Goal: Task Accomplishment & Management: Manage account settings

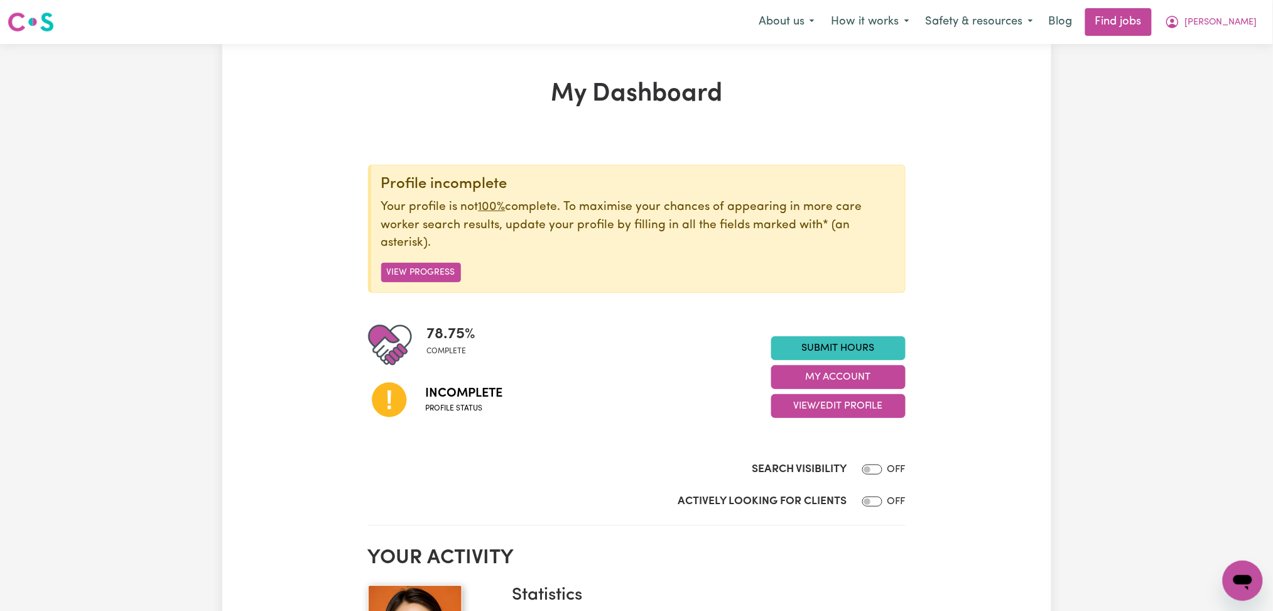
scroll to position [167, 0]
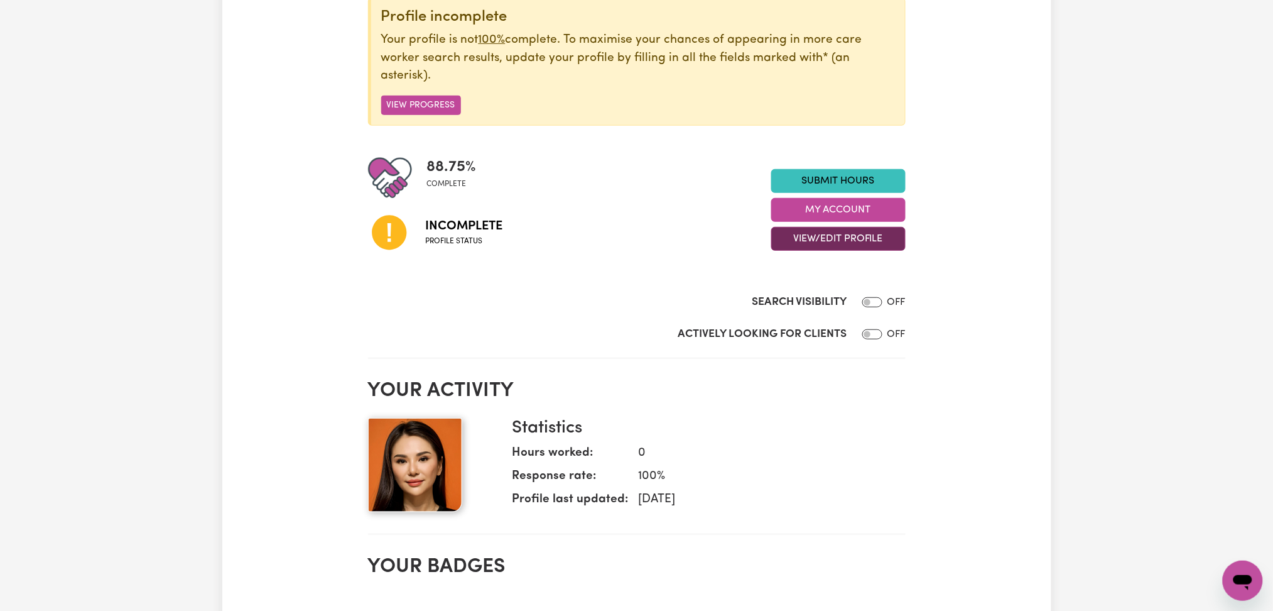
drag, startPoint x: 813, startPoint y: 237, endPoint x: 815, endPoint y: 244, distance: 7.8
click at [814, 237] on button "View/Edit Profile" at bounding box center [838, 239] width 134 height 24
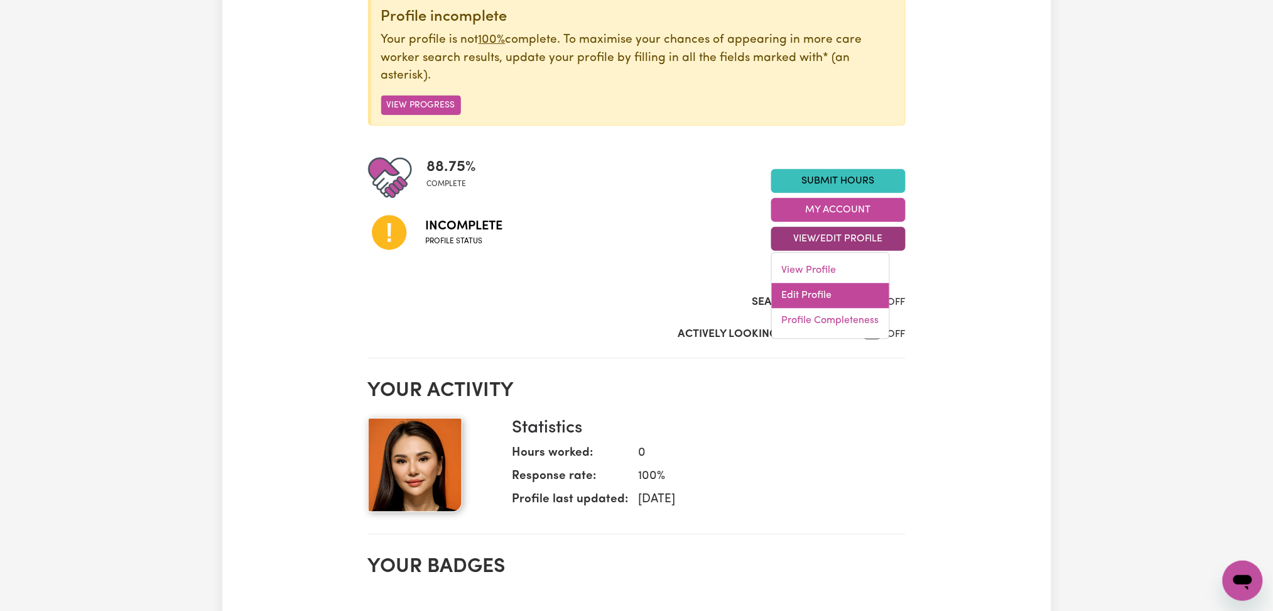
click at [798, 307] on link "Edit Profile" at bounding box center [830, 295] width 117 height 25
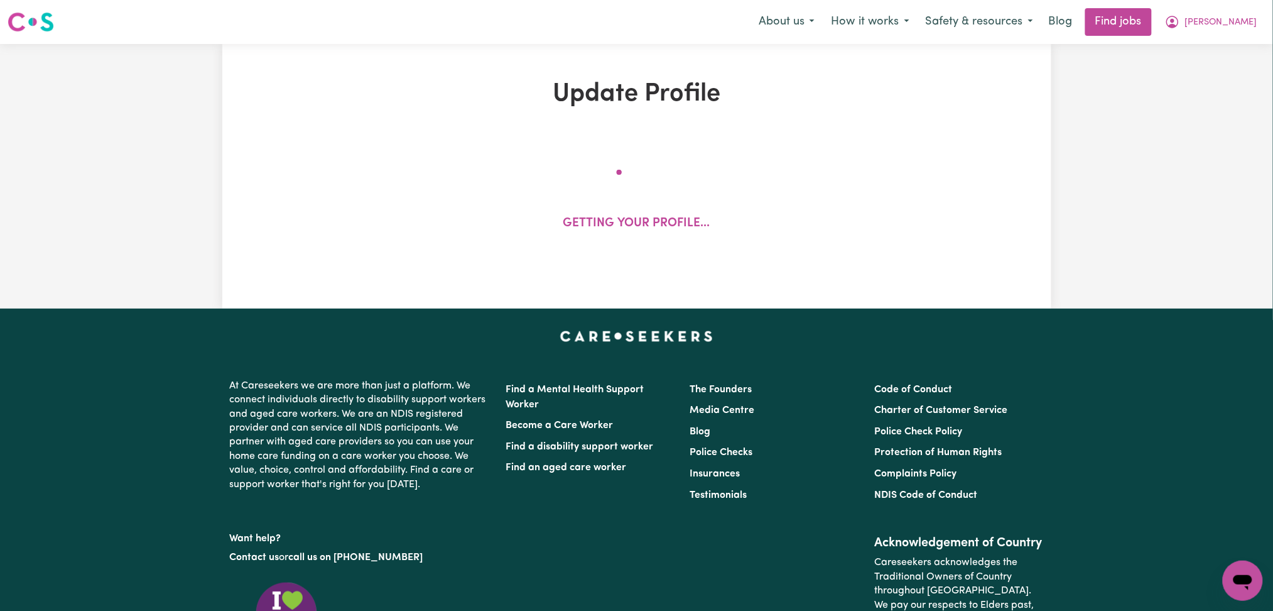
select select "[DEMOGRAPHIC_DATA]"
select select "Student Visa"
select select "Studying a healthcare related degree or qualification"
select select "38"
select select "69"
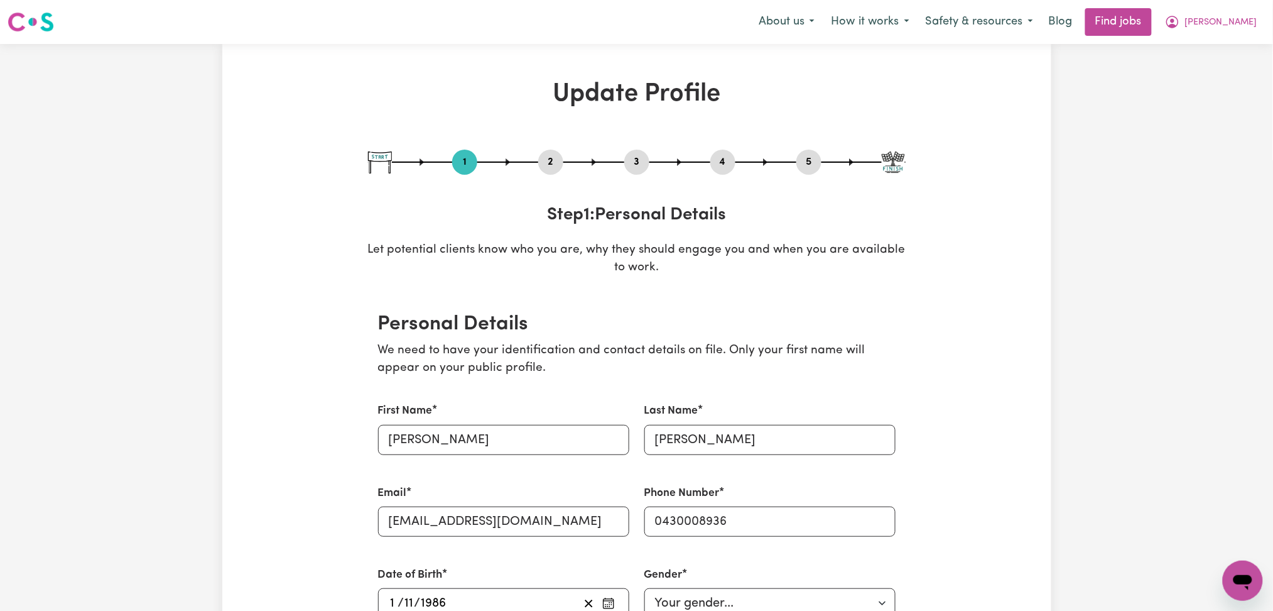
click at [638, 155] on button "3" at bounding box center [636, 162] width 25 height 16
select select "Certificate III (Individual Support)"
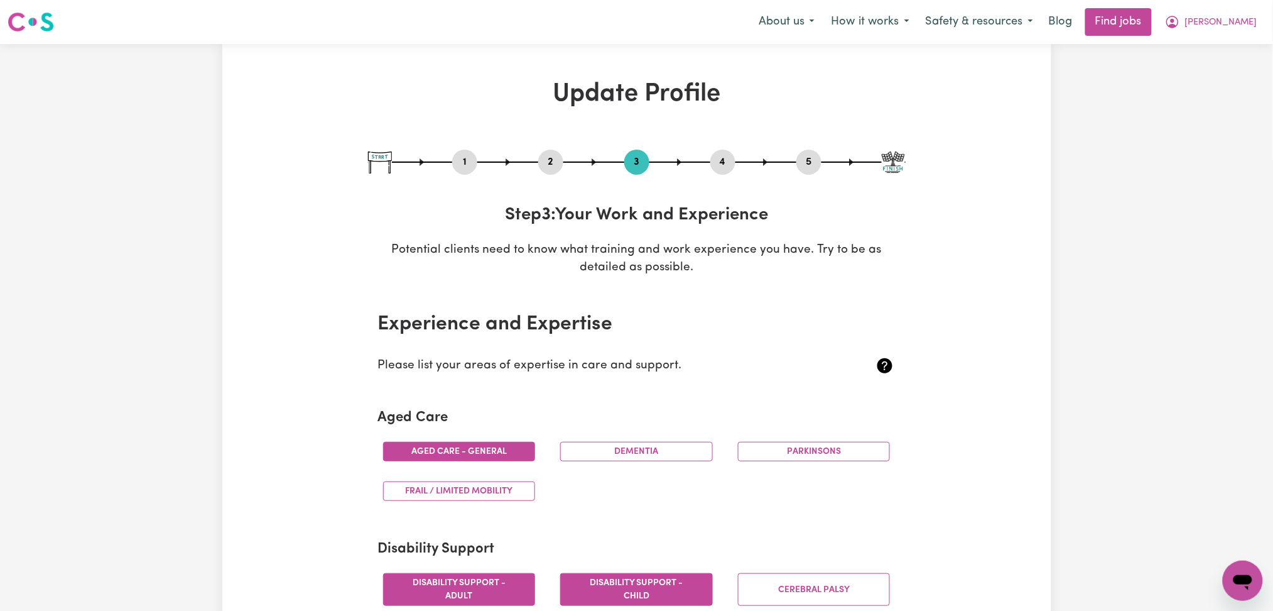
click at [557, 157] on button "2" at bounding box center [550, 162] width 25 height 16
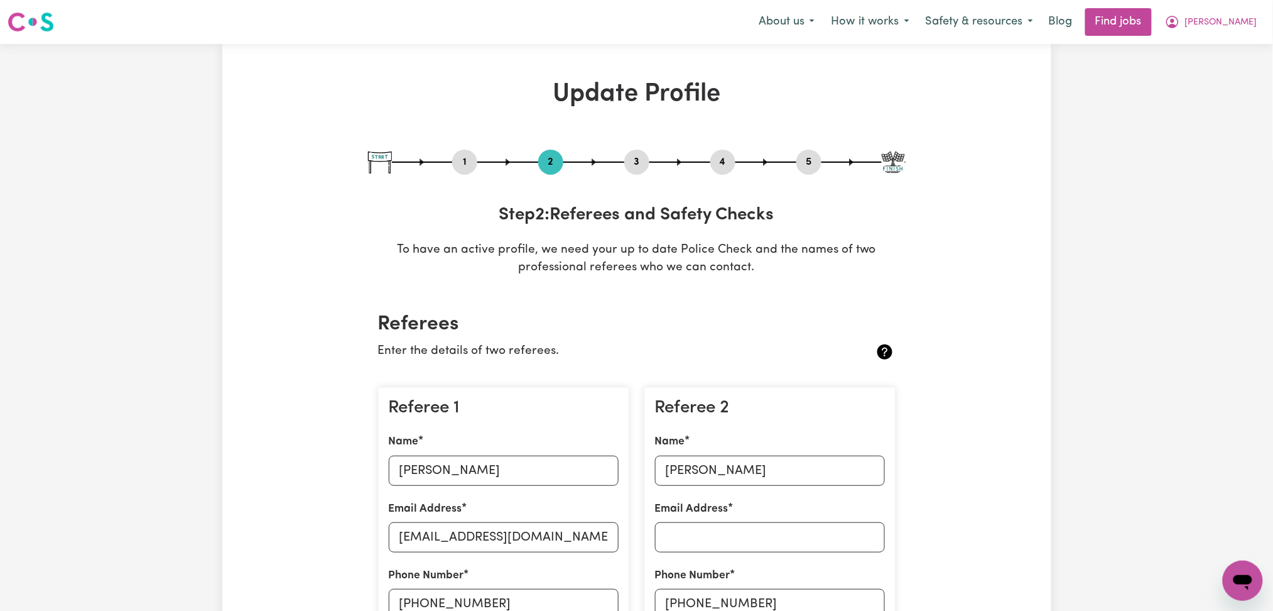
click at [1220, 4] on nav "Menu About us How it works Safety & resources Blog Find jobs [PERSON_NAME]" at bounding box center [636, 22] width 1273 height 44
drag, startPoint x: 1217, startPoint y: 23, endPoint x: 1210, endPoint y: 35, distance: 13.8
click at [1216, 24] on span "[PERSON_NAME]" at bounding box center [1221, 23] width 72 height 14
click at [1202, 58] on link "My Account" at bounding box center [1215, 49] width 99 height 24
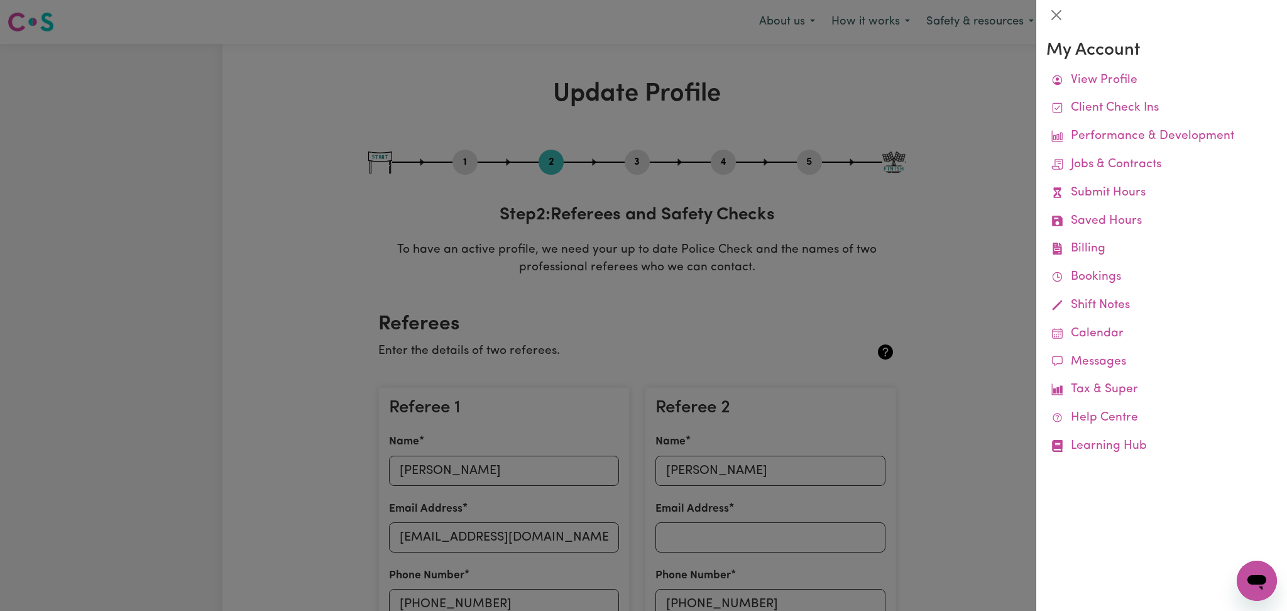
drag, startPoint x: 959, startPoint y: 55, endPoint x: 988, endPoint y: 76, distance: 36.1
click at [959, 58] on div at bounding box center [643, 305] width 1287 height 611
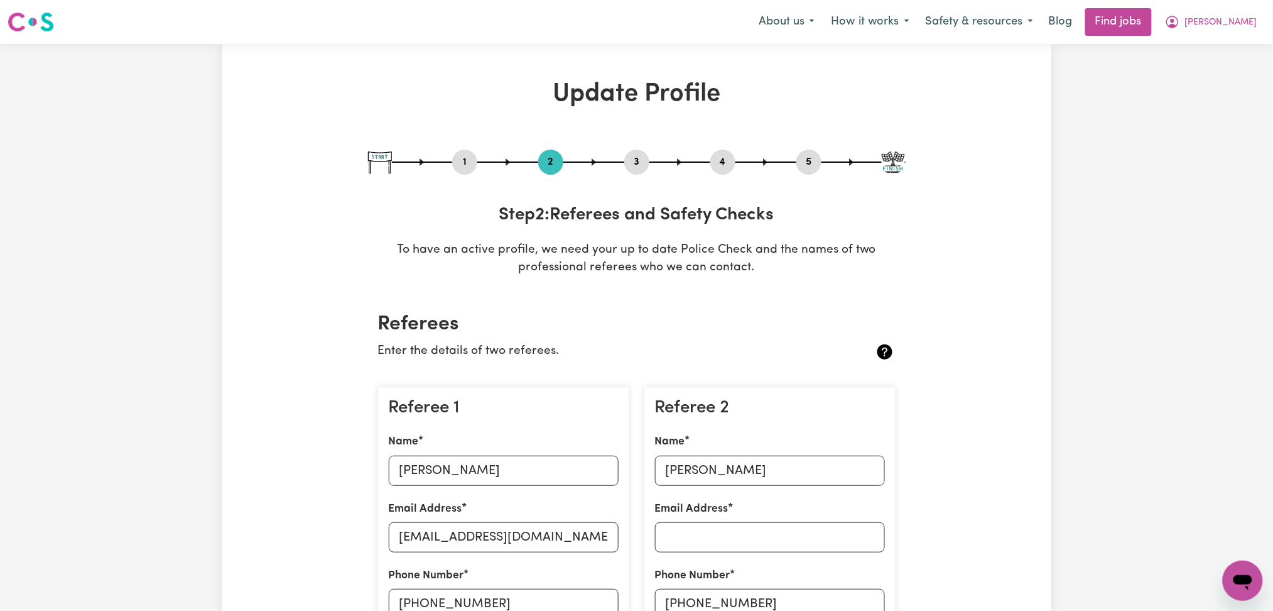
click at [1227, 28] on span "[PERSON_NAME]" at bounding box center [1221, 23] width 72 height 14
click at [1214, 68] on link "My Dashboard" at bounding box center [1215, 72] width 99 height 24
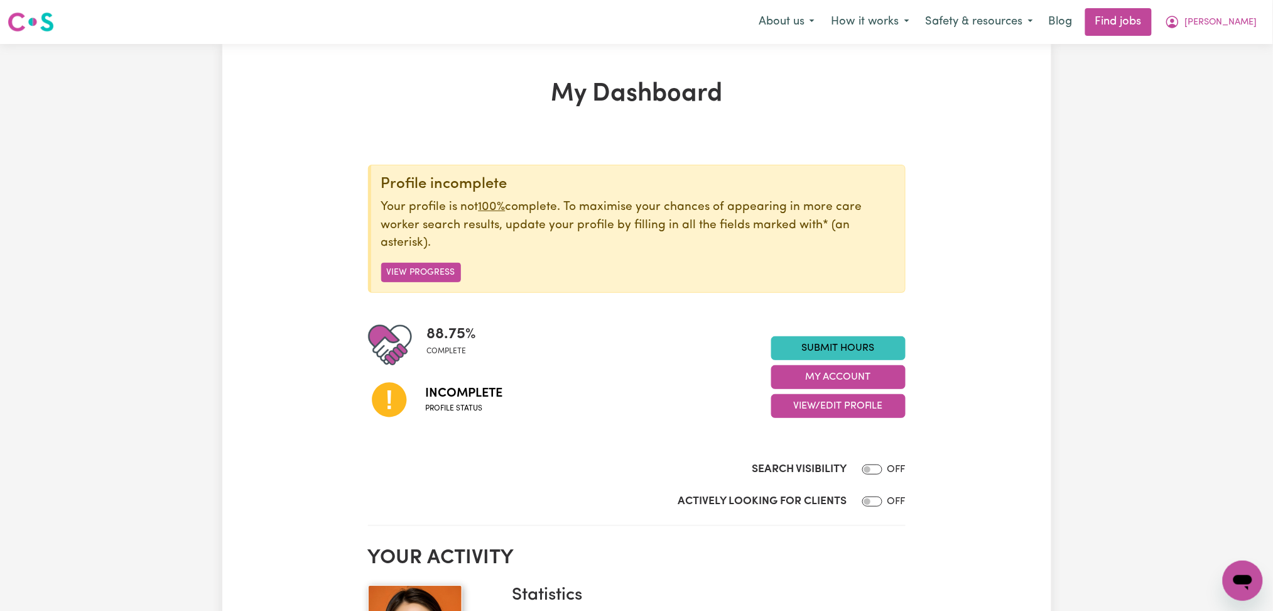
scroll to position [84, 0]
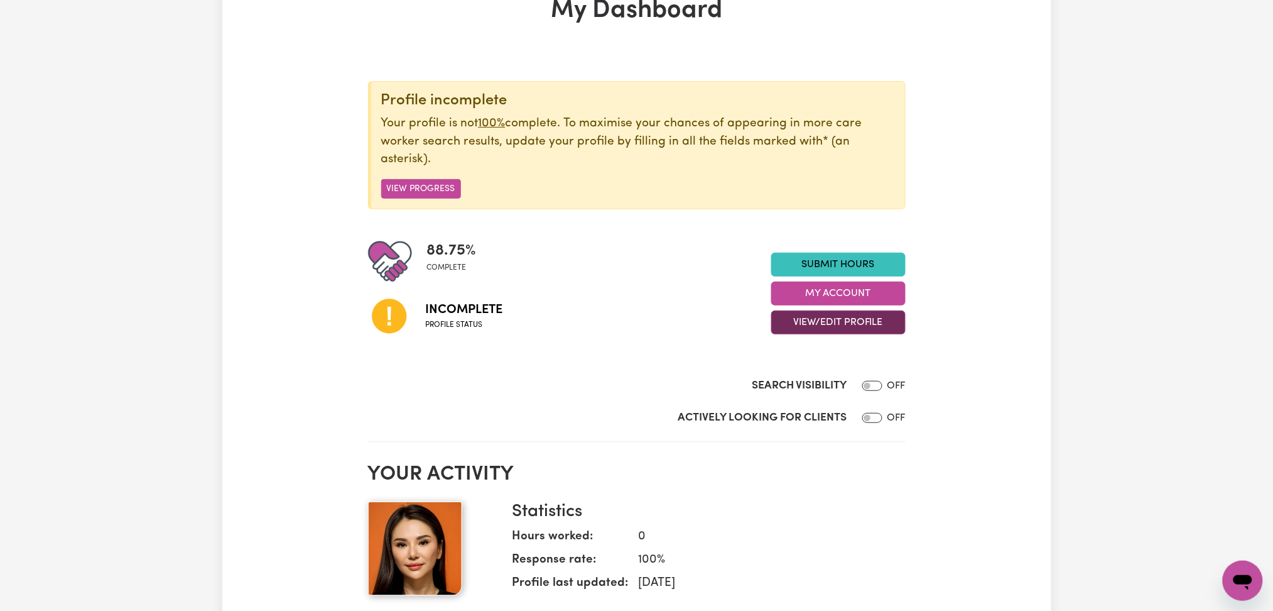
drag, startPoint x: 820, startPoint y: 321, endPoint x: 820, endPoint y: 329, distance: 8.2
click at [820, 322] on button "View/Edit Profile" at bounding box center [838, 322] width 134 height 24
click at [809, 406] on link "Profile Completeness" at bounding box center [830, 404] width 117 height 25
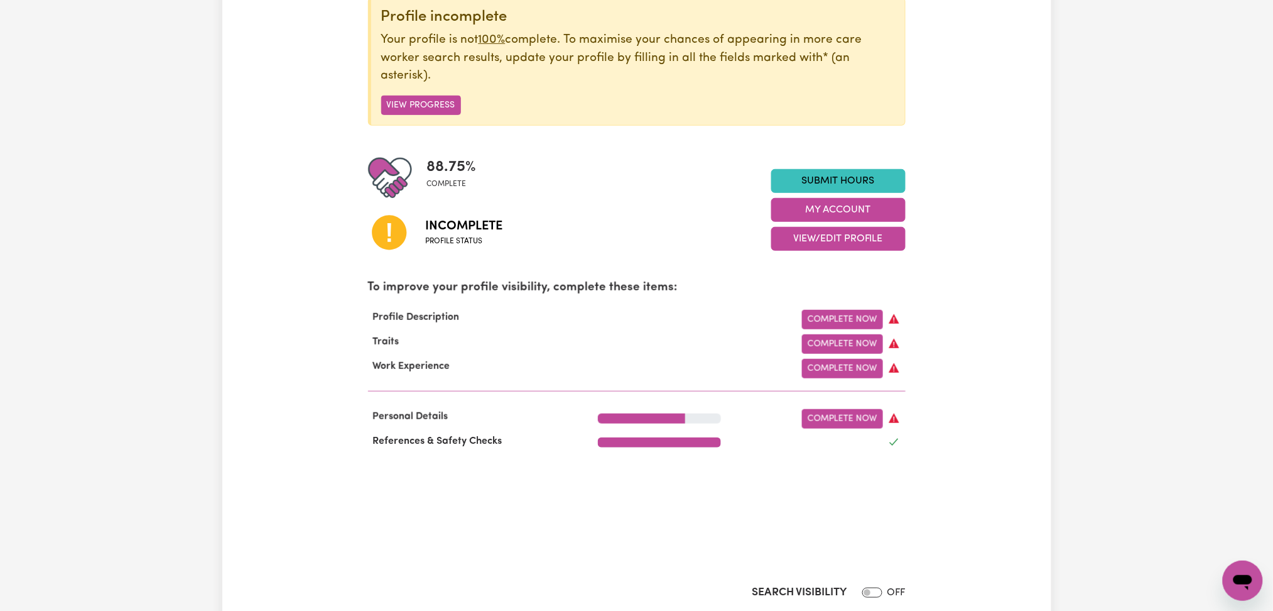
scroll to position [0, 0]
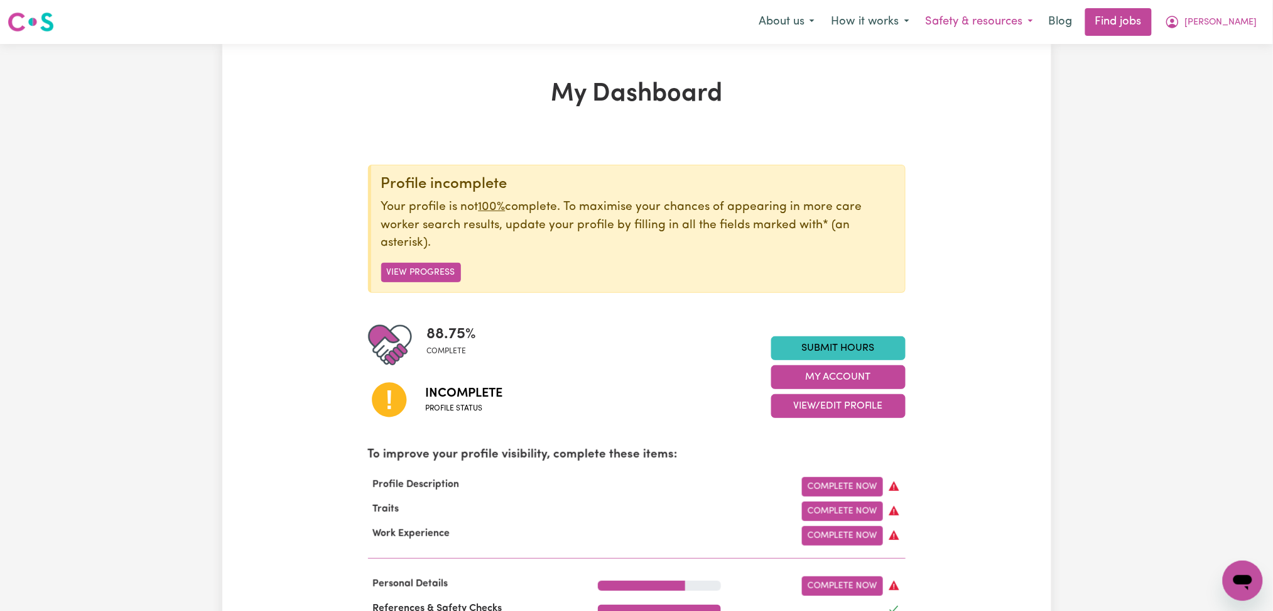
click at [969, 31] on button "Safety & resources" at bounding box center [980, 22] width 124 height 26
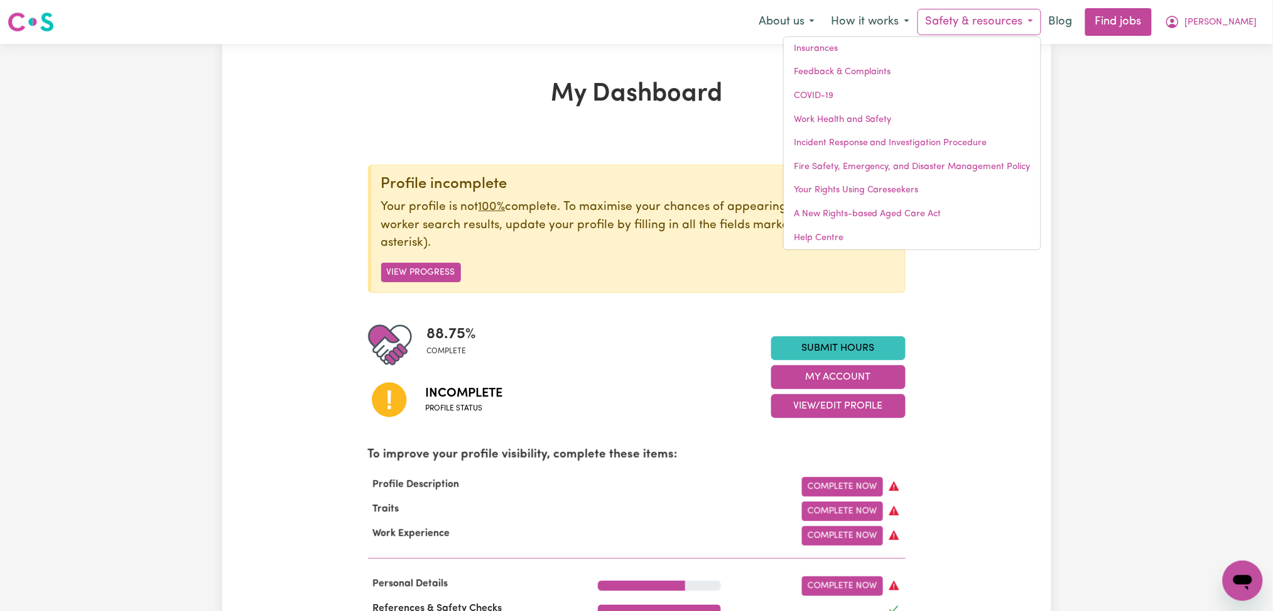
click at [1224, 36] on nav "Menu About us How it works Safety & resources Insurances Feedback & Complaints …" at bounding box center [636, 22] width 1273 height 44
click at [1224, 19] on span "[PERSON_NAME]" at bounding box center [1221, 23] width 72 height 14
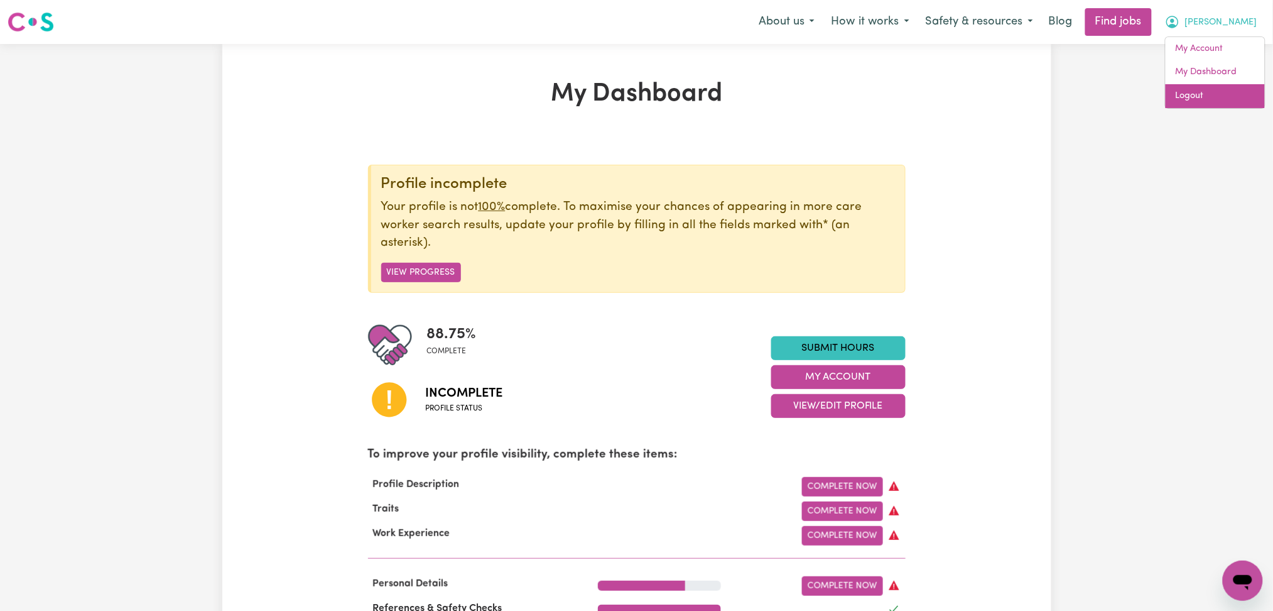
click at [1215, 89] on link "Logout" at bounding box center [1215, 96] width 99 height 24
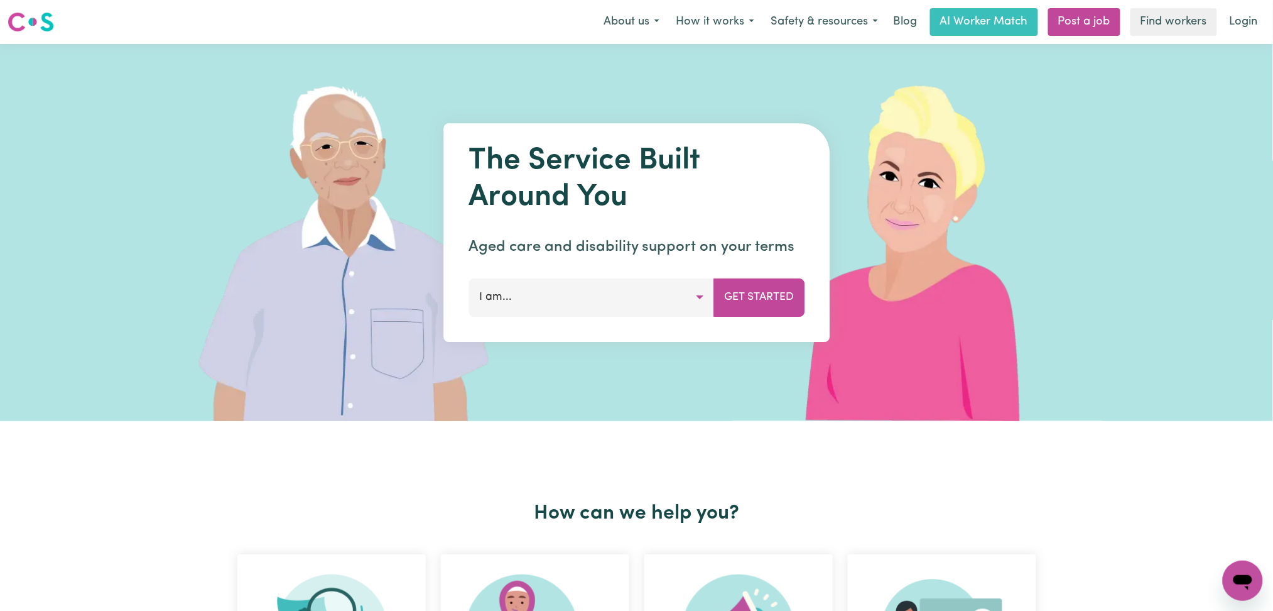
click at [1231, 35] on div "Menu About us How it works Safety & resources Blog AI Worker Match Post a job F…" at bounding box center [636, 22] width 1273 height 29
click at [1237, 24] on link "Login" at bounding box center [1243, 22] width 43 height 28
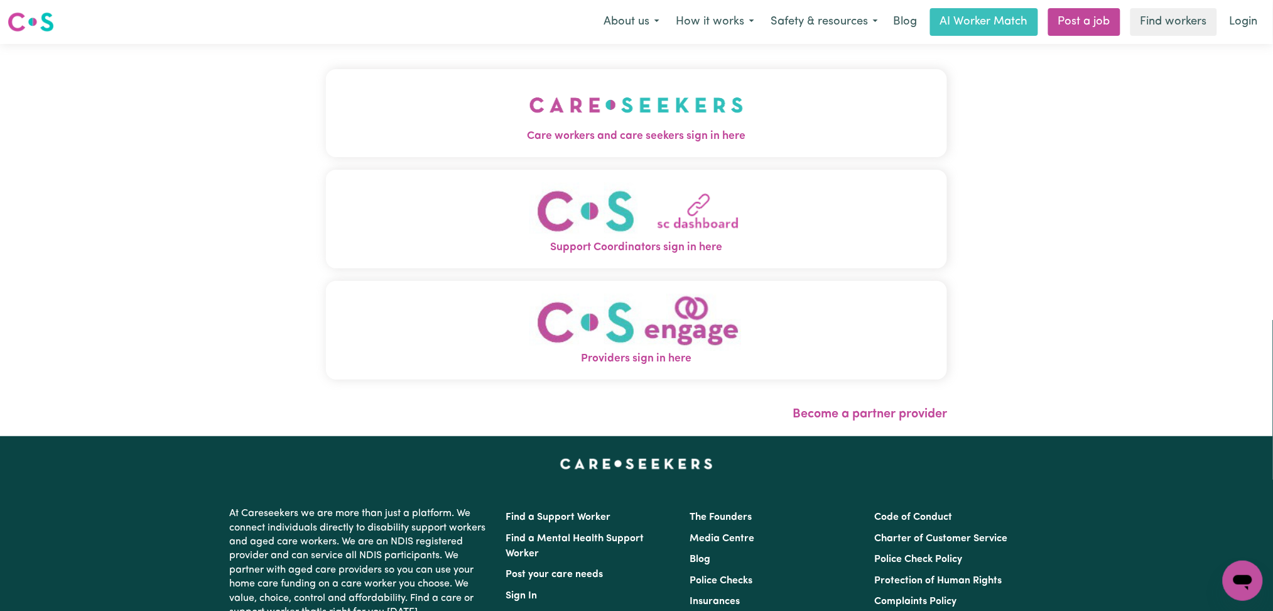
click at [731, 113] on div "Care workers and care seekers sign in here Support Coordinators sign in here Pr…" at bounding box center [636, 240] width 637 height 392
click at [575, 113] on img "Care workers and care seekers sign in here" at bounding box center [637, 105] width 214 height 46
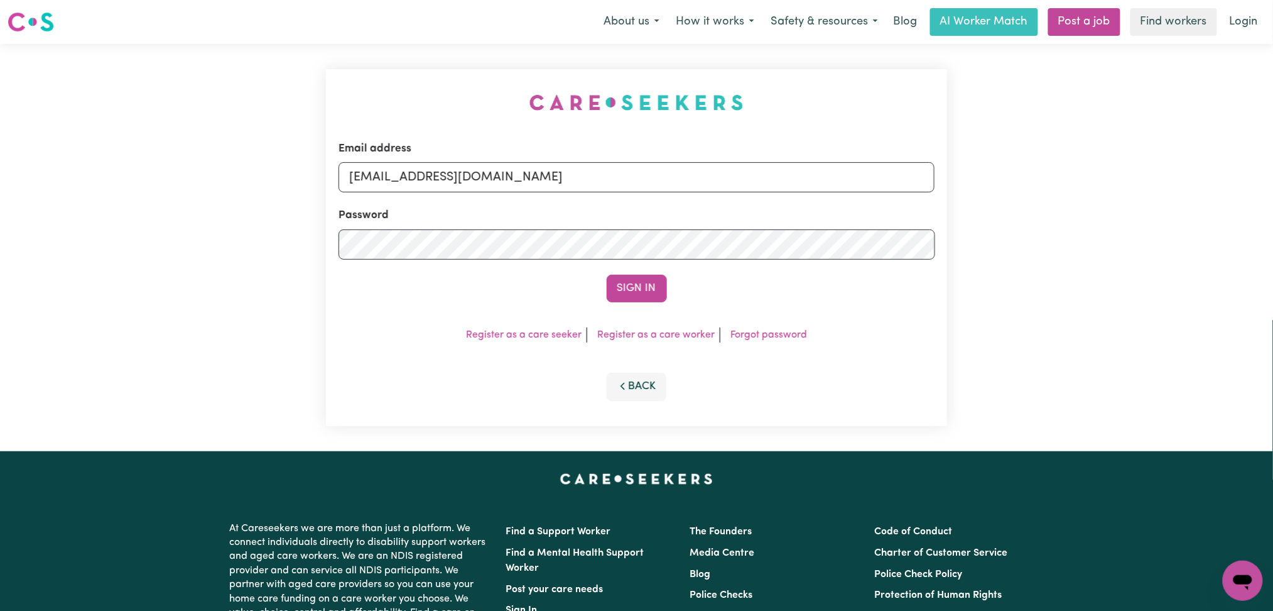
click at [503, 154] on div "Email address [EMAIL_ADDRESS][DOMAIN_NAME]" at bounding box center [637, 167] width 597 height 52
click at [501, 177] on input "[EMAIL_ADDRESS][DOMAIN_NAME]" at bounding box center [637, 177] width 597 height 30
drag, startPoint x: 416, startPoint y: 180, endPoint x: 755, endPoint y: 180, distance: 338.6
click at [755, 180] on input "Superuser~[EMAIL_ADDRESS][DOMAIN_NAME]" at bounding box center [637, 177] width 597 height 30
type input "Superuser~[EMAIL_ADDRESS][DOMAIN_NAME]"
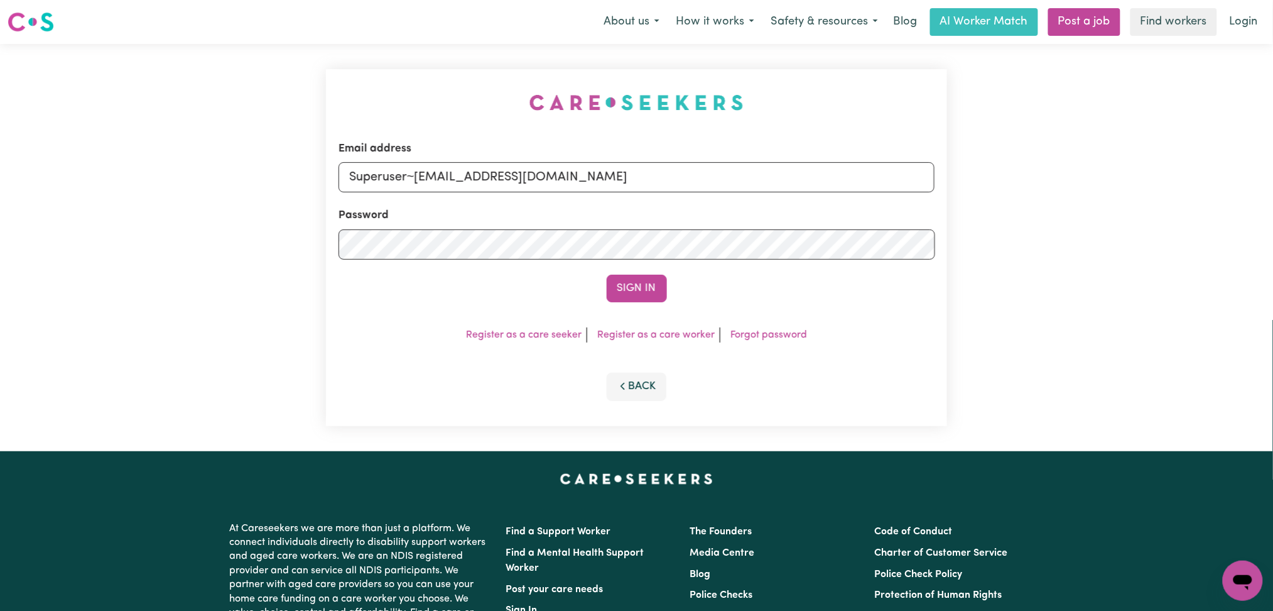
click at [668, 273] on form "Email address Superuser~[EMAIL_ADDRESS][DOMAIN_NAME] Password Sign In" at bounding box center [637, 221] width 597 height 161
click at [647, 283] on button "Sign In" at bounding box center [637, 289] width 60 height 28
